Goal: Find specific page/section: Find specific page/section

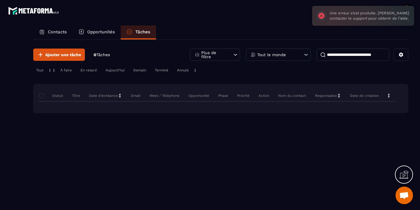
click at [93, 35] on div "Opportunités" at bounding box center [97, 32] width 48 height 14
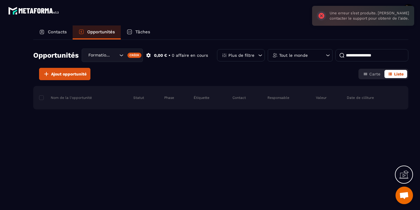
click at [121, 55] on icon "Search for option" at bounding box center [121, 55] width 6 height 6
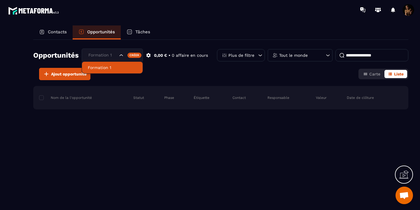
click at [105, 64] on li "Formation 1" at bounding box center [112, 68] width 61 height 12
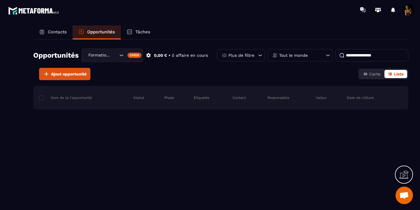
click at [62, 34] on p "Contacts" at bounding box center [57, 31] width 19 height 5
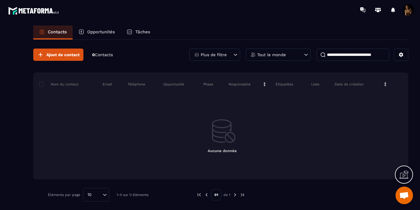
click at [302, 51] on div "Tout le monde" at bounding box center [278, 54] width 65 height 12
click at [290, 82] on input "text" at bounding box center [278, 82] width 59 height 13
type input "*****"
click at [308, 55] on icon at bounding box center [306, 55] width 6 height 6
